Goal: Use online tool/utility: Use online tool/utility

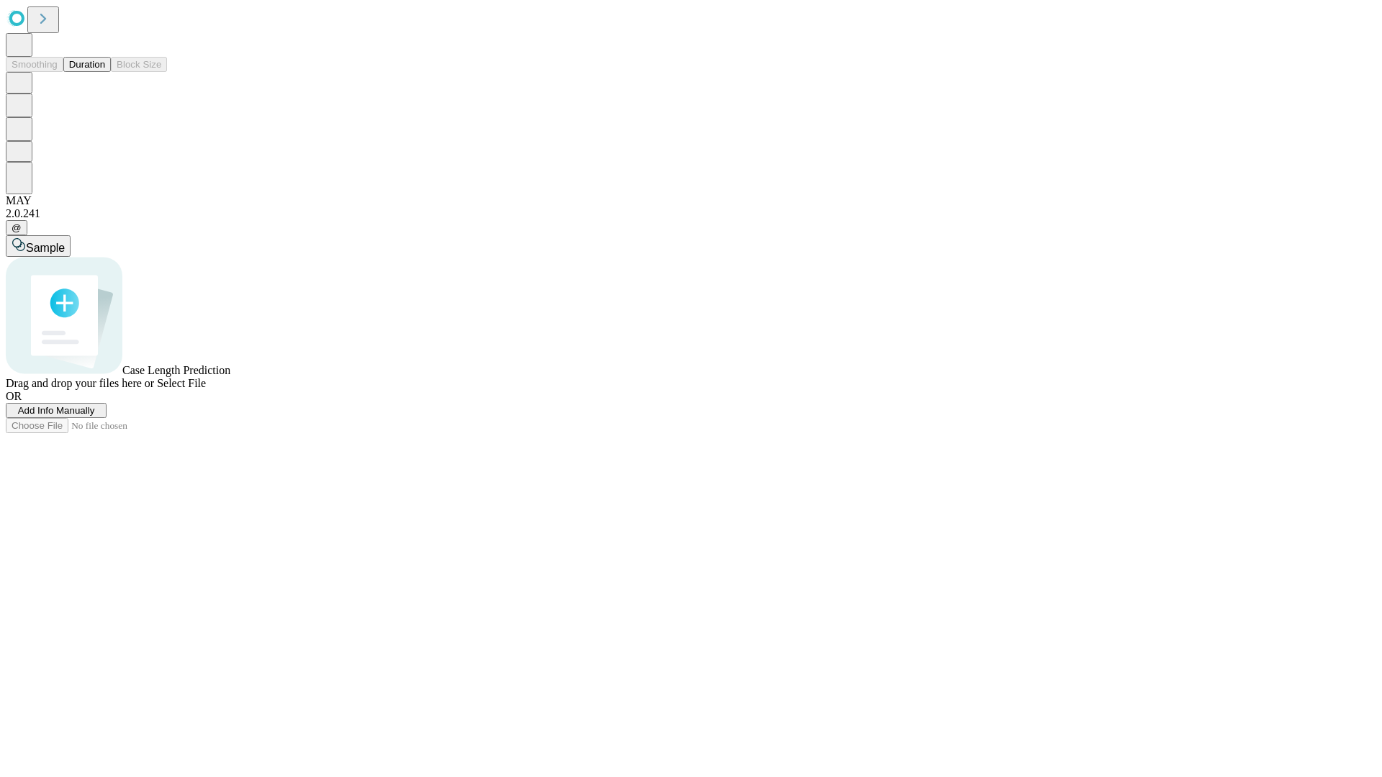
click at [105, 72] on button "Duration" at bounding box center [86, 64] width 47 height 15
click at [206, 389] on span "Select File" at bounding box center [181, 383] width 49 height 12
